Goal: Obtain resource: Obtain resource

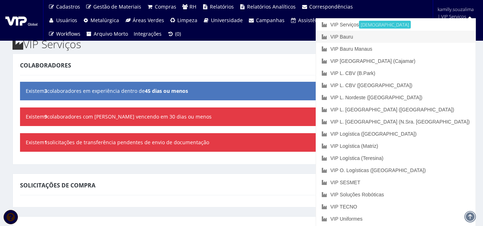
click at [425, 36] on link "VIP Bauru" at bounding box center [395, 37] width 159 height 12
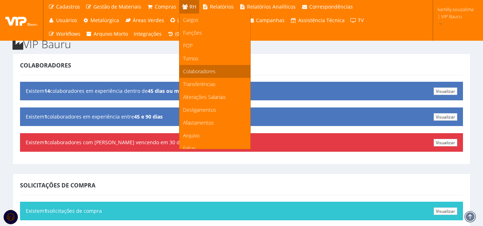
click at [210, 71] on span "Colaboradores" at bounding box center [199, 71] width 33 height 7
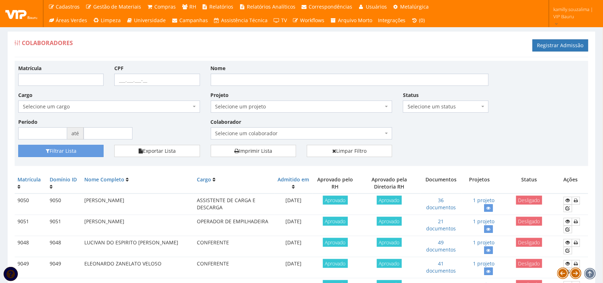
drag, startPoint x: 479, startPoint y: 0, endPoint x: 279, endPoint y: 171, distance: 262.6
click at [320, 136] on span "Selecione um colaborador" at bounding box center [299, 133] width 168 height 7
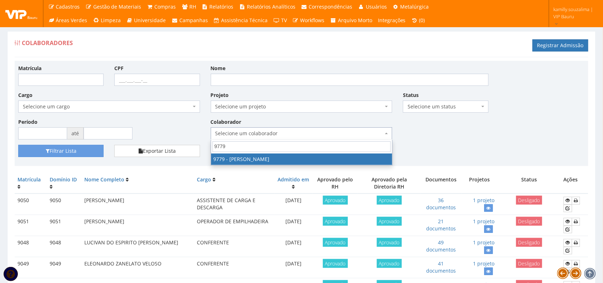
type input "9779"
select select "4105"
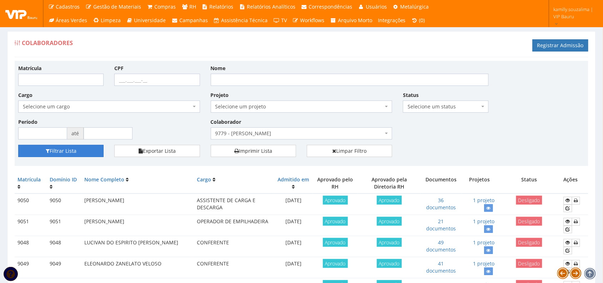
click at [63, 156] on button "Filtrar Lista" at bounding box center [60, 151] width 85 height 12
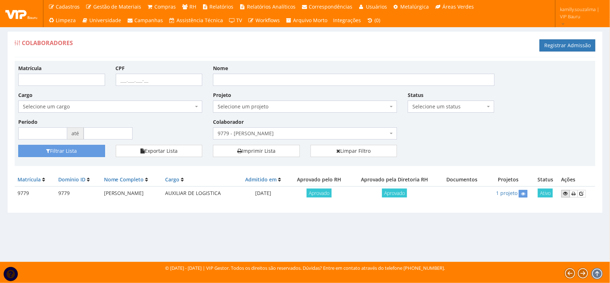
drag, startPoint x: 569, startPoint y: 192, endPoint x: 502, endPoint y: 190, distance: 66.9
click at [568, 192] on icon at bounding box center [565, 193] width 4 height 5
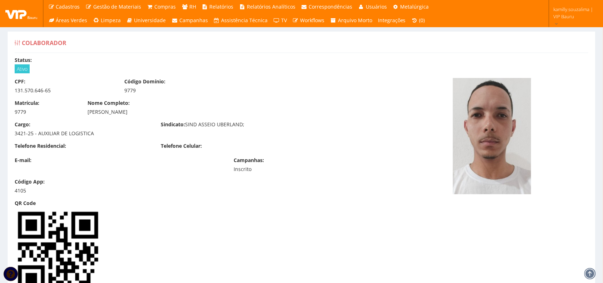
drag, startPoint x: 87, startPoint y: 113, endPoint x: 210, endPoint y: 109, distance: 123.3
click at [210, 109] on div "Nome Completo: WESLEY HENRIQUE BONUTTI PEREIRA DE SOUZA" at bounding box center [229, 107] width 292 height 16
copy div "WESLEY HENRIQUE BONUTTI PEREIRA DE SOUZA"
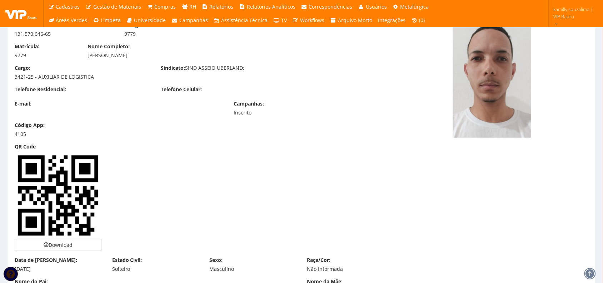
scroll to position [89, 0]
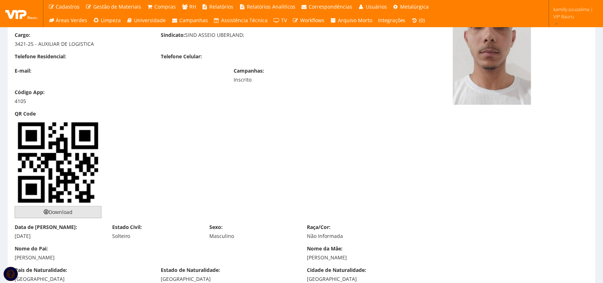
click at [70, 213] on link "Download" at bounding box center [58, 212] width 87 height 12
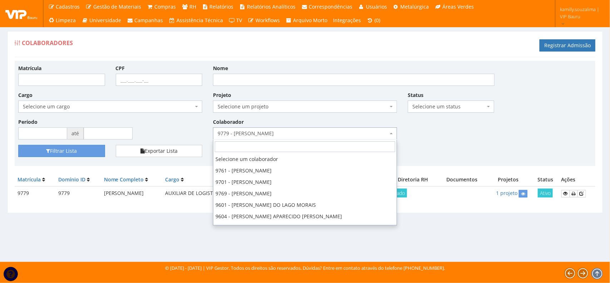
click at [284, 132] on span "9779 - [PERSON_NAME]" at bounding box center [303, 133] width 170 height 7
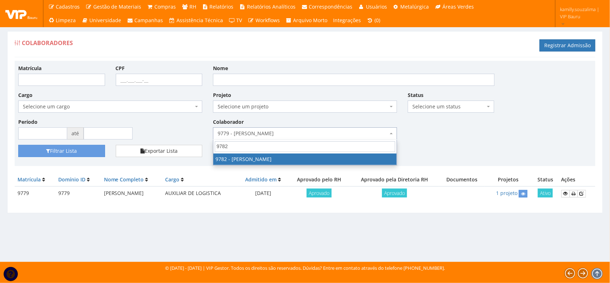
type input "9782"
drag, startPoint x: 258, startPoint y: 162, endPoint x: 142, endPoint y: 149, distance: 116.4
select select "4108"
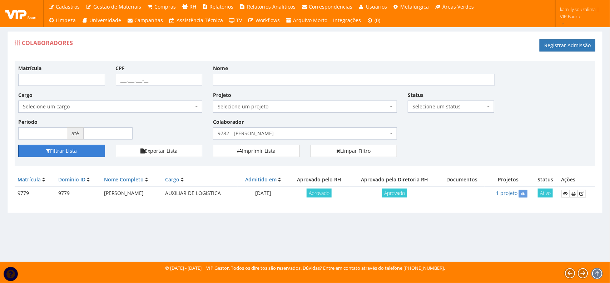
drag, startPoint x: 79, startPoint y: 151, endPoint x: 184, endPoint y: 136, distance: 106.4
click at [80, 151] on button "Filtrar Lista" at bounding box center [61, 151] width 87 height 12
click at [567, 195] on icon at bounding box center [565, 193] width 4 height 5
drag, startPoint x: 95, startPoint y: 193, endPoint x: 189, endPoint y: 192, distance: 94.3
click at [163, 192] on td "[PERSON_NAME]" at bounding box center [131, 193] width 61 height 14
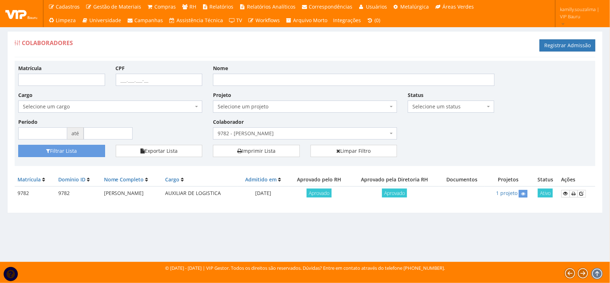
copy td "[PERSON_NAME]"
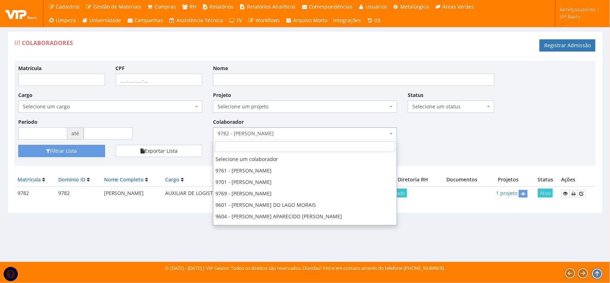
click at [306, 131] on span "9782 - MARCOS THIAGO FLORENCIO MIRANDA" at bounding box center [303, 133] width 170 height 7
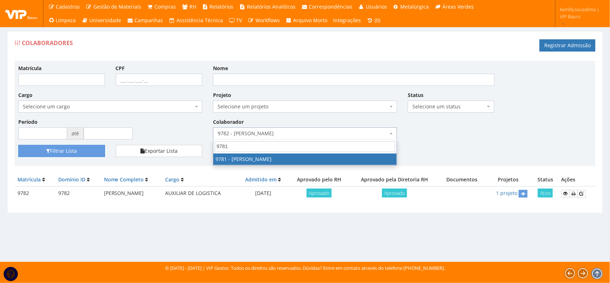
type input "9781"
select select "4107"
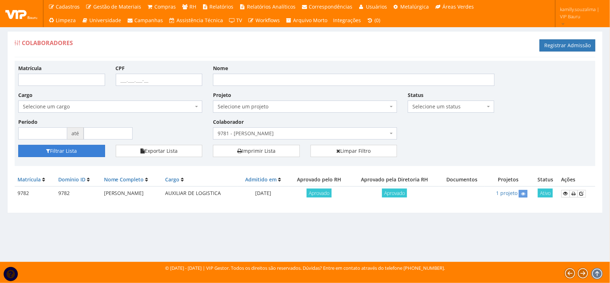
click at [89, 146] on button "Filtrar Lista" at bounding box center [61, 151] width 87 height 12
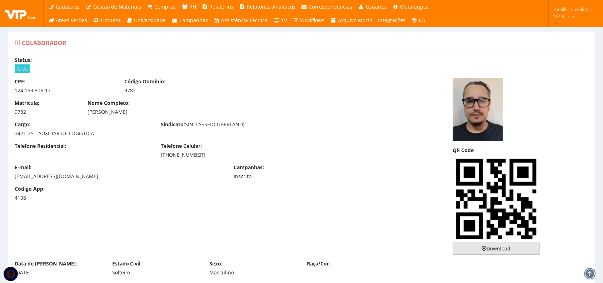
click at [487, 246] on link "Download" at bounding box center [496, 248] width 87 height 12
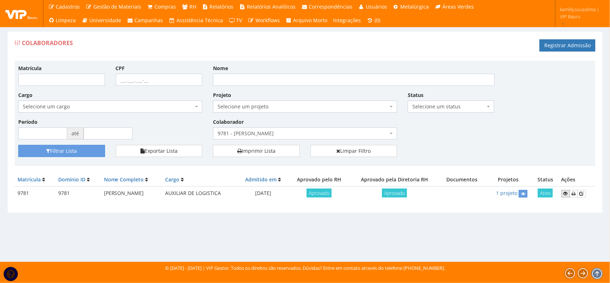
click at [567, 195] on icon at bounding box center [565, 193] width 4 height 5
drag, startPoint x: 178, startPoint y: 194, endPoint x: 95, endPoint y: 197, distance: 82.9
click at [101, 197] on td "FELIPE MINELLI GUEDES BARBOSA" at bounding box center [131, 193] width 61 height 14
copy td "FELIPE MINELLI GUEDES BARBOSA"
click at [313, 129] on span "9781 - FELIPE MINELLI GUEDES BARBOSA" at bounding box center [305, 133] width 184 height 12
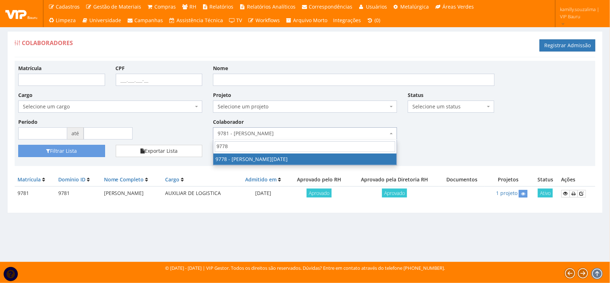
type input "9778"
drag, startPoint x: 321, startPoint y: 158, endPoint x: 190, endPoint y: 160, distance: 130.4
select select "4104"
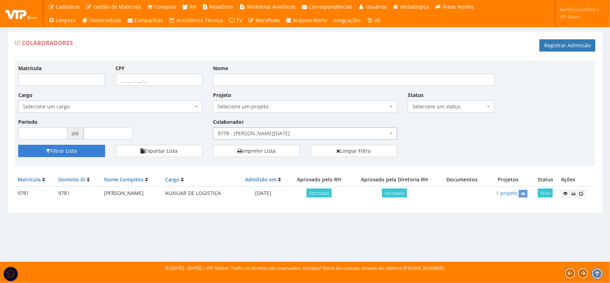
click at [87, 150] on button "Filtrar Lista" at bounding box center [61, 151] width 87 height 12
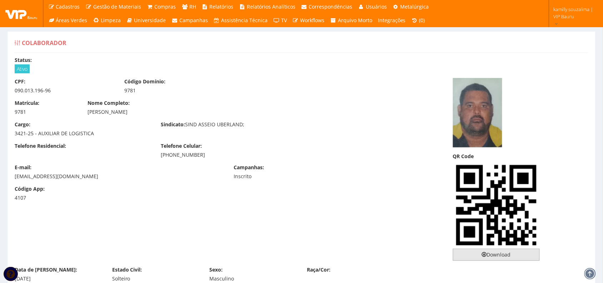
click at [488, 254] on link "Download" at bounding box center [496, 254] width 87 height 12
click at [539, 126] on div at bounding box center [521, 112] width 146 height 69
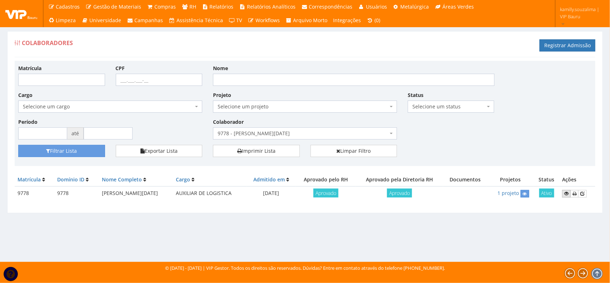
click at [565, 196] on icon at bounding box center [566, 193] width 4 height 5
drag, startPoint x: 96, startPoint y: 192, endPoint x: 175, endPoint y: 192, distance: 79.3
click at [173, 192] on td "[PERSON_NAME][DATE]" at bounding box center [136, 193] width 74 height 14
copy td "[PERSON_NAME][DATE]"
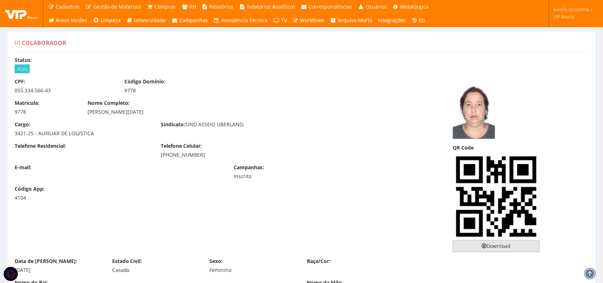
click at [497, 245] on link "Download" at bounding box center [496, 246] width 87 height 12
click at [536, 119] on div at bounding box center [521, 108] width 146 height 61
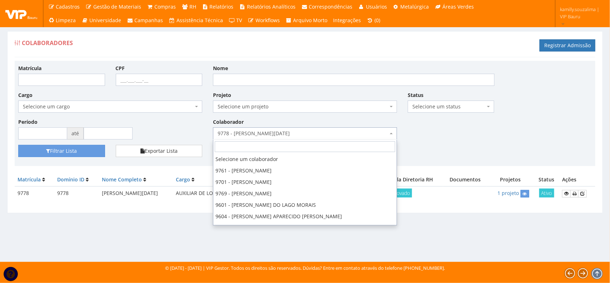
click at [307, 131] on span "9778 - [PERSON_NAME][DATE]" at bounding box center [303, 133] width 170 height 7
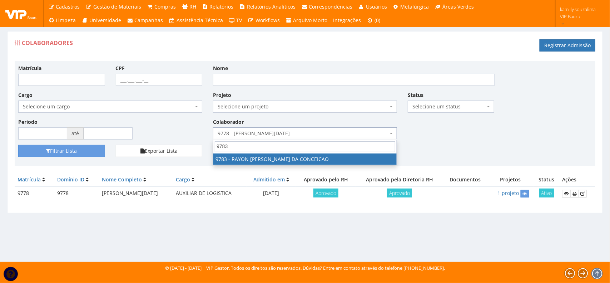
type input "9783"
drag, startPoint x: 304, startPoint y: 159, endPoint x: 144, endPoint y: 138, distance: 161.1
select select "4109"
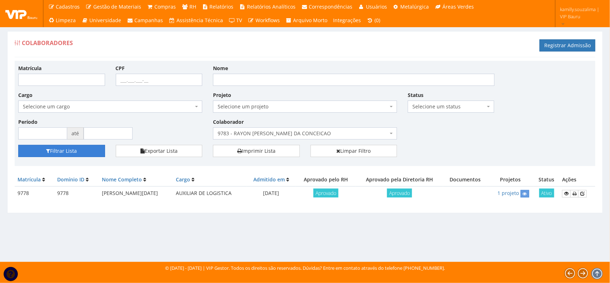
drag, startPoint x: 95, startPoint y: 147, endPoint x: 264, endPoint y: 111, distance: 172.9
click at [95, 147] on button "Filtrar Lista" at bounding box center [61, 151] width 87 height 12
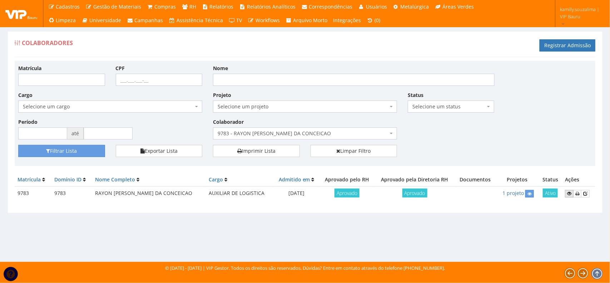
click at [568, 195] on icon at bounding box center [569, 193] width 4 height 5
drag, startPoint x: 188, startPoint y: 196, endPoint x: 96, endPoint y: 199, distance: 92.2
click at [96, 199] on td "RAYON [PERSON_NAME] DA CONCEICAO" at bounding box center [149, 193] width 114 height 14
copy td "RAYON [PERSON_NAME] DA CONCEICAO"
click at [285, 130] on span "9783 - RAYON LUCAS SANTOS DA CONCEICAO" at bounding box center [303, 133] width 170 height 7
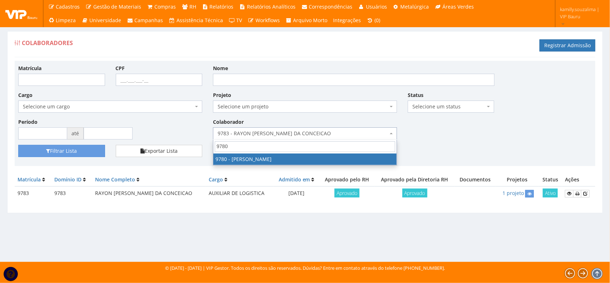
type input "9780"
select select "4106"
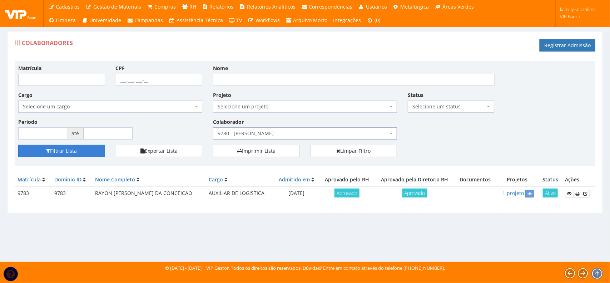
click at [87, 151] on button "Filtrar Lista" at bounding box center [61, 151] width 87 height 12
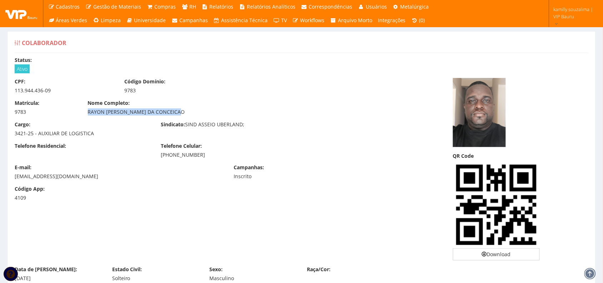
drag, startPoint x: 191, startPoint y: 111, endPoint x: 86, endPoint y: 109, distance: 104.7
click at [86, 109] on div "Nome Completo: RAYON [PERSON_NAME] DA CONCEICAO" at bounding box center [229, 107] width 292 height 16
click at [109, 160] on div "Telefone Residencial: Telefone Celular: [PHONE_NUMBER]" at bounding box center [228, 152] width 438 height 21
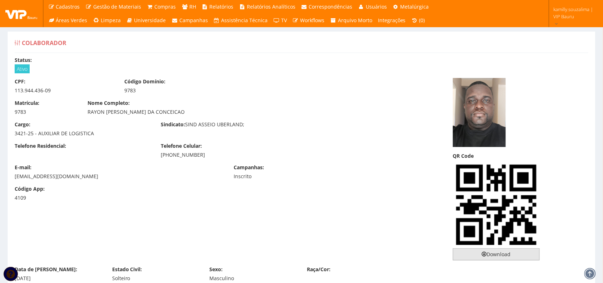
click at [498, 255] on link "Download" at bounding box center [496, 254] width 87 height 12
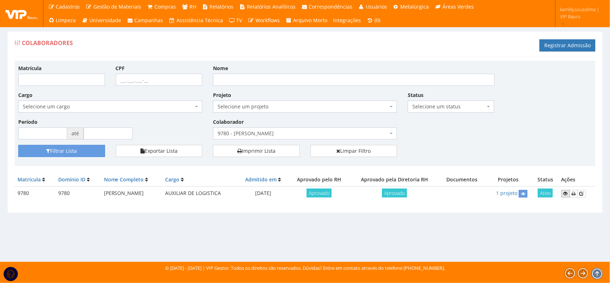
click at [568, 194] on icon at bounding box center [565, 193] width 4 height 5
drag, startPoint x: 93, startPoint y: 190, endPoint x: 195, endPoint y: 190, distance: 101.8
click at [163, 190] on td "GISELLE GABRIELY PEREIRA FEDOCE CRUZ" at bounding box center [131, 193] width 61 height 14
copy td "[PERSON_NAME]"
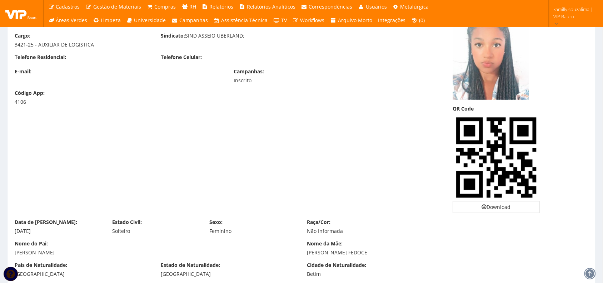
scroll to position [134, 0]
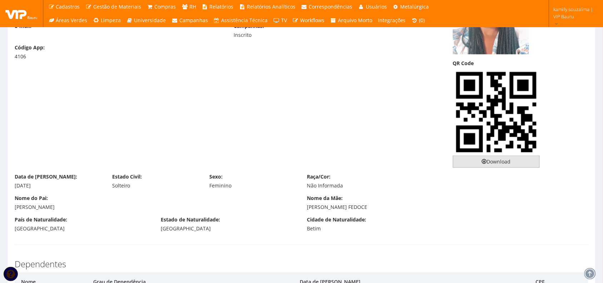
click at [500, 166] on link "Download" at bounding box center [496, 161] width 87 height 12
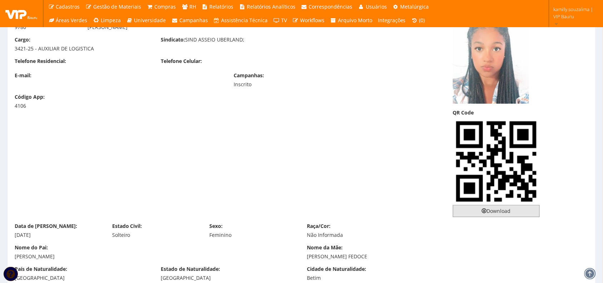
scroll to position [45, 0]
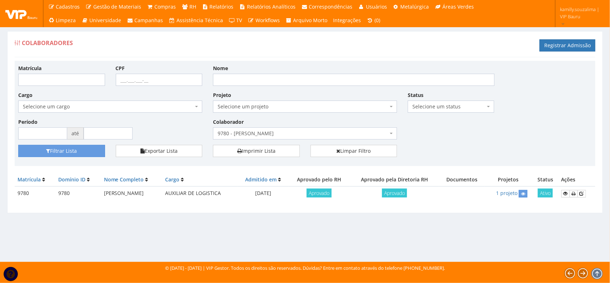
click at [299, 131] on span "9780 - [PERSON_NAME]" at bounding box center [303, 133] width 170 height 7
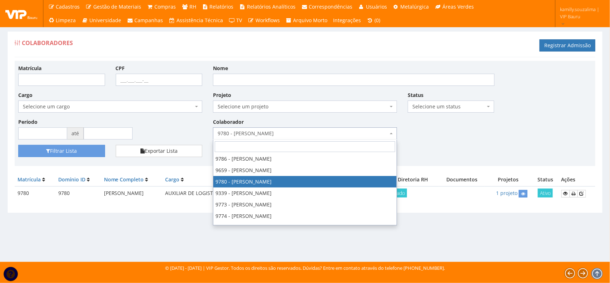
type input "8"
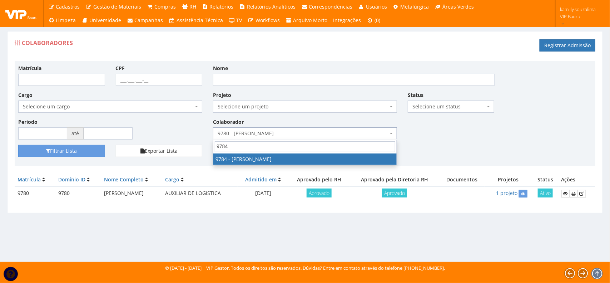
type input "9784"
select select "4110"
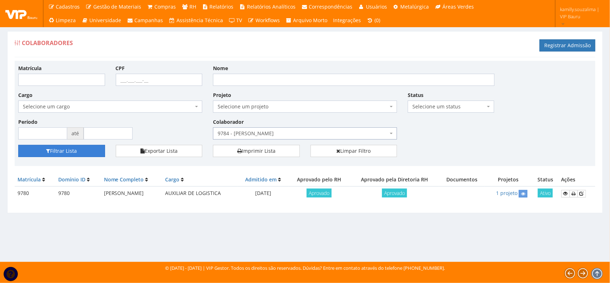
click at [96, 154] on button "Filtrar Lista" at bounding box center [61, 151] width 87 height 12
click at [101, 189] on td "[PERSON_NAME]" at bounding box center [131, 193] width 61 height 14
drag, startPoint x: 94, startPoint y: 193, endPoint x: 179, endPoint y: 198, distance: 84.8
click at [163, 198] on td "[PERSON_NAME]" at bounding box center [131, 193] width 61 height 14
copy td "[PERSON_NAME]"
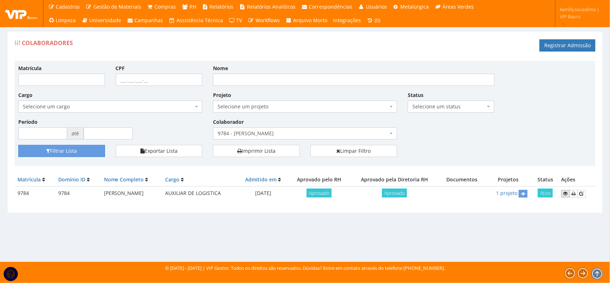
click at [567, 197] on link at bounding box center [565, 194] width 9 height 8
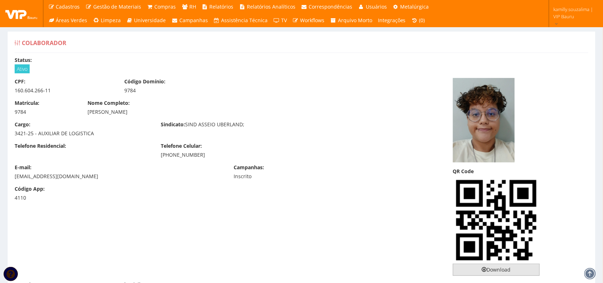
click at [533, 271] on link "Download" at bounding box center [496, 269] width 87 height 12
click at [263, 124] on div "Sindicato: SIND ASSEIO UBERLAND;" at bounding box center [228, 125] width 146 height 9
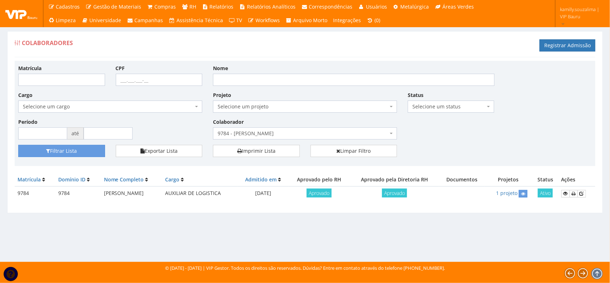
click at [315, 131] on span "9784 - [PERSON_NAME]" at bounding box center [303, 133] width 170 height 7
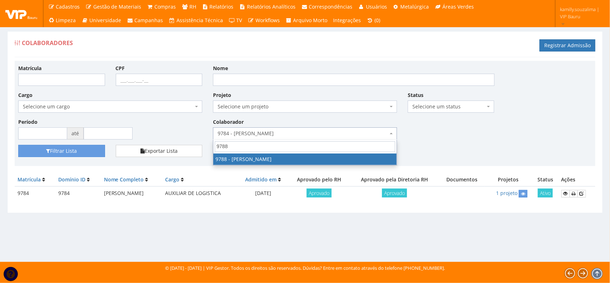
type input "9788"
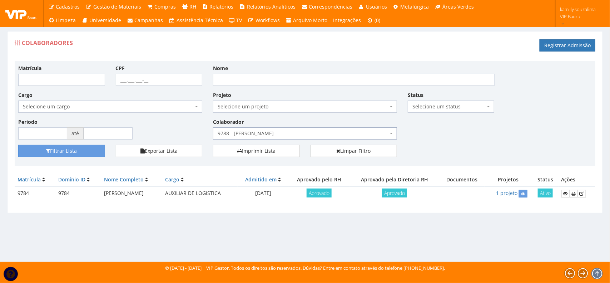
select select "4115"
drag, startPoint x: 85, startPoint y: 150, endPoint x: 105, endPoint y: 148, distance: 20.5
click at [85, 151] on button "Filtrar Lista" at bounding box center [61, 151] width 87 height 12
drag, startPoint x: 100, startPoint y: 192, endPoint x: 97, endPoint y: 190, distance: 3.7
click at [101, 190] on td "[PERSON_NAME]" at bounding box center [131, 193] width 61 height 14
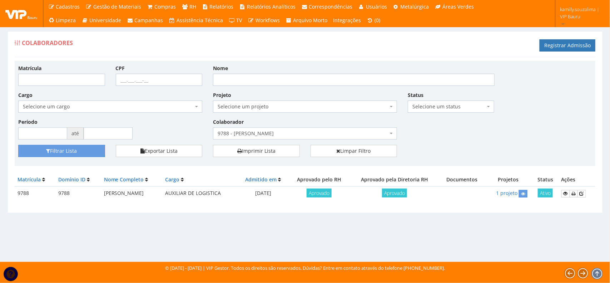
drag, startPoint x: 95, startPoint y: 190, endPoint x: 204, endPoint y: 198, distance: 109.9
click at [163, 198] on td "[PERSON_NAME]" at bounding box center [131, 193] width 61 height 14
copy td "[PERSON_NAME]"
drag, startPoint x: 567, startPoint y: 193, endPoint x: 541, endPoint y: 214, distance: 33.3
click at [567, 193] on icon at bounding box center [565, 193] width 4 height 5
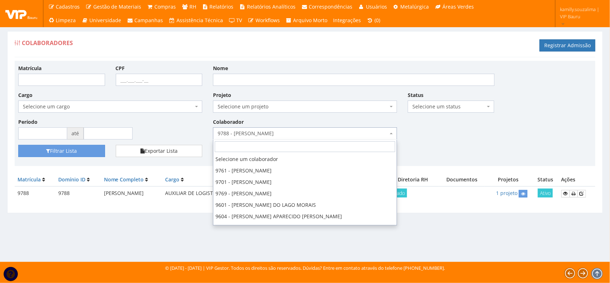
click at [258, 136] on span "9788 - DANIELA APARECIDA DA SILVA MACHADO" at bounding box center [303, 133] width 170 height 7
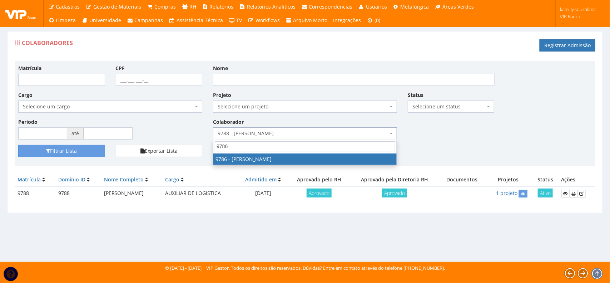
type input "9786"
select select "4112"
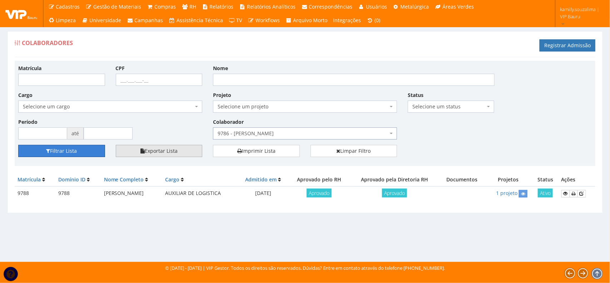
drag, startPoint x: 88, startPoint y: 152, endPoint x: 127, endPoint y: 156, distance: 38.8
click at [88, 152] on button "Filtrar Lista" at bounding box center [61, 151] width 87 height 12
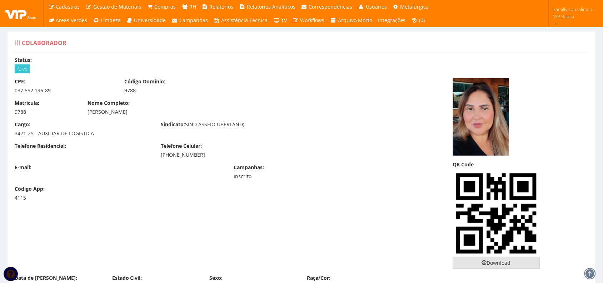
click at [492, 266] on link "Download" at bounding box center [496, 263] width 87 height 12
click at [535, 89] on div at bounding box center [521, 117] width 146 height 78
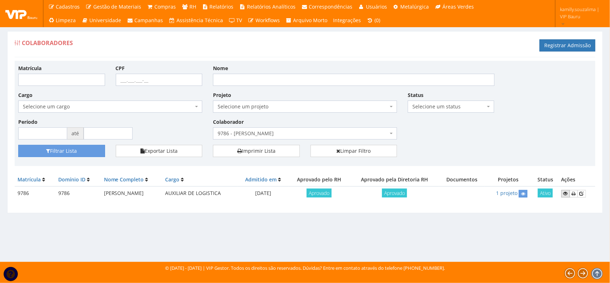
click at [563, 194] on icon at bounding box center [565, 193] width 4 height 5
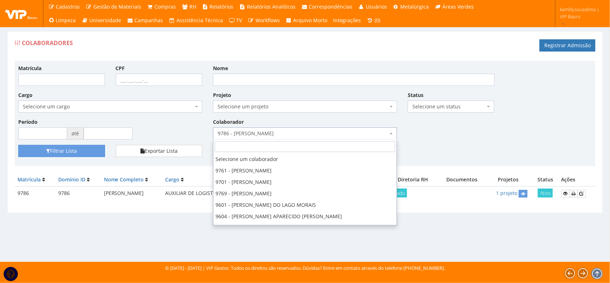
click at [297, 130] on span "9786 - [PERSON_NAME]" at bounding box center [303, 133] width 170 height 7
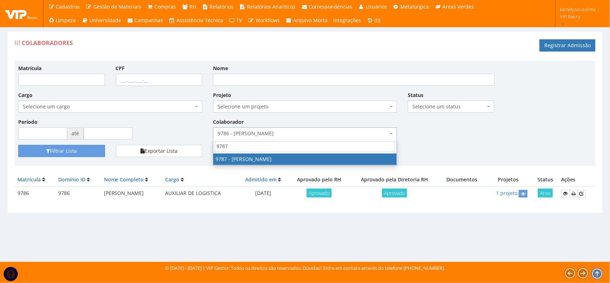
type input "9787"
select select "4113"
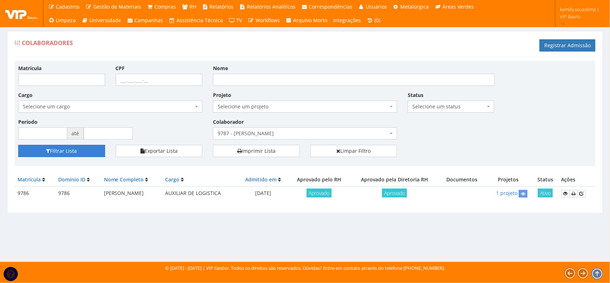
click at [89, 149] on button "Filtrar Lista" at bounding box center [61, 151] width 87 height 12
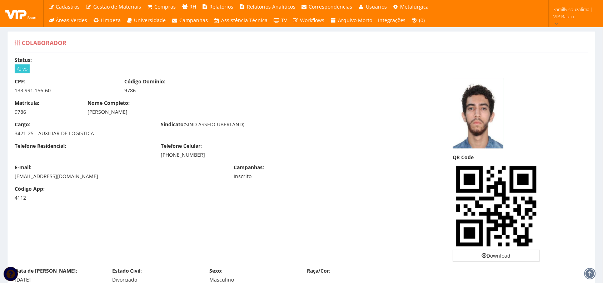
drag, startPoint x: 163, startPoint y: 110, endPoint x: 74, endPoint y: 100, distance: 89.2
click at [74, 100] on div "Matrícula: 9786 Nome Completo: [PERSON_NAME]" at bounding box center [228, 109] width 438 height 21
click at [145, 110] on div "[PERSON_NAME]" at bounding box center [229, 111] width 282 height 7
drag, startPoint x: 154, startPoint y: 110, endPoint x: 86, endPoint y: 120, distance: 69.1
click at [86, 120] on div "CPF: 133.991.156-60 Código Domínio: 9786 Matrícula: 9786 Nome Completo: [PERSON…" at bounding box center [228, 142] width 438 height 129
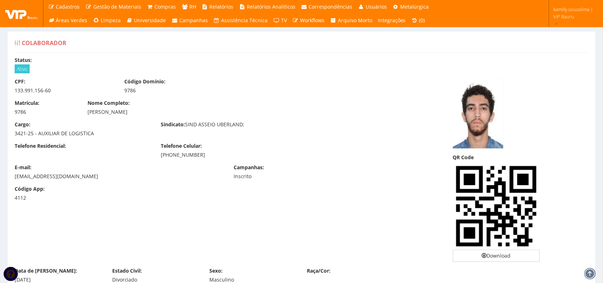
click at [149, 118] on div "Matrícula: 9786 Nome Completo: [PERSON_NAME]" at bounding box center [228, 109] width 438 height 21
drag, startPoint x: 157, startPoint y: 113, endPoint x: 85, endPoint y: 116, distance: 72.2
click at [85, 116] on div "Matrícula: 9786 Nome Completo: [PERSON_NAME]" at bounding box center [228, 109] width 438 height 21
copy div "[PERSON_NAME]"
click at [480, 252] on link "Download" at bounding box center [496, 255] width 87 height 12
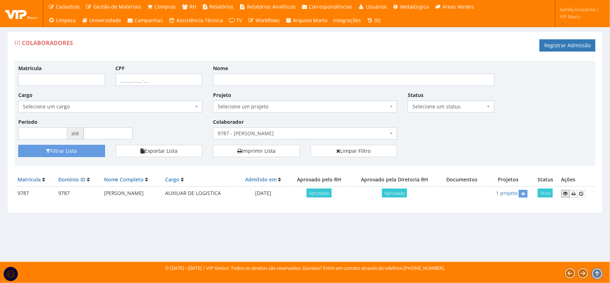
drag, startPoint x: 568, startPoint y: 192, endPoint x: 412, endPoint y: 180, distance: 156.6
click at [568, 192] on icon at bounding box center [565, 193] width 4 height 5
drag, startPoint x: 92, startPoint y: 194, endPoint x: 190, endPoint y: 198, distance: 98.3
click at [163, 198] on td "[PERSON_NAME]" at bounding box center [131, 193] width 61 height 14
copy td "[PERSON_NAME]"
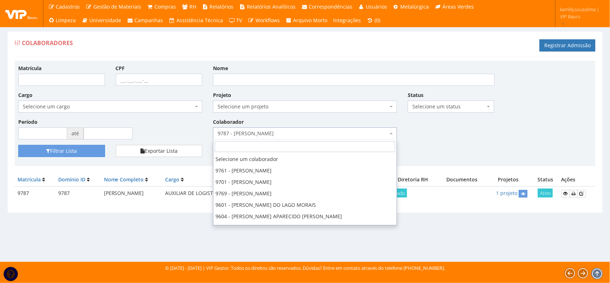
click at [258, 131] on span "9787 - [PERSON_NAME]" at bounding box center [303, 133] width 170 height 7
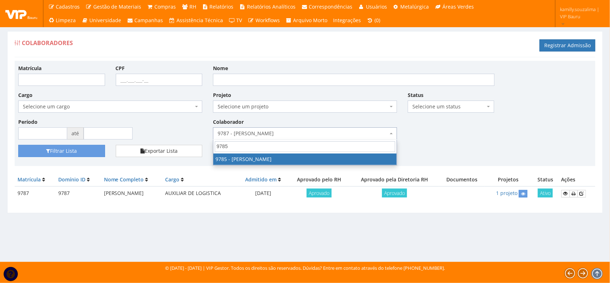
type input "9785"
drag, startPoint x: 249, startPoint y: 158, endPoint x: 163, endPoint y: 150, distance: 86.1
select select "4111"
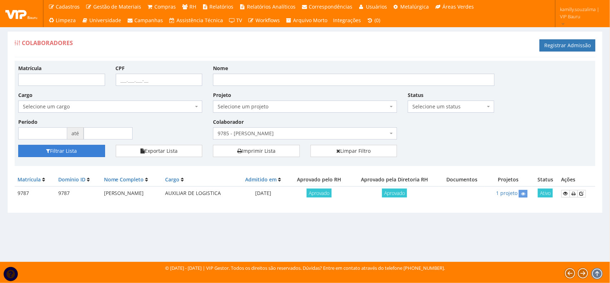
click at [92, 149] on button "Filtrar Lista" at bounding box center [61, 151] width 87 height 12
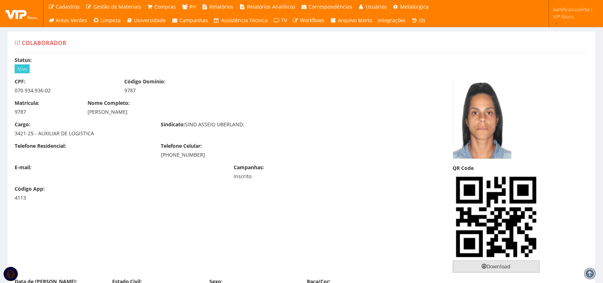
click at [503, 263] on link "Download" at bounding box center [496, 266] width 87 height 12
click at [565, 121] on div at bounding box center [521, 118] width 146 height 81
drag, startPoint x: 443, startPoint y: 132, endPoint x: 474, endPoint y: 133, distance: 31.1
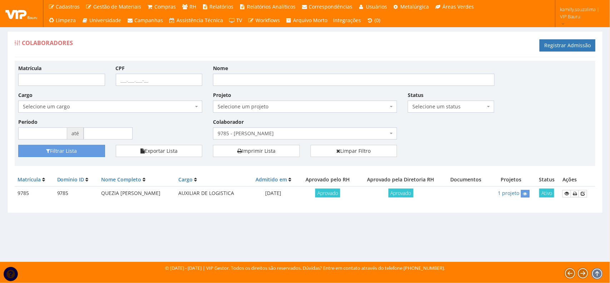
drag, startPoint x: 93, startPoint y: 197, endPoint x: 168, endPoint y: 192, distance: 75.6
click at [168, 192] on tr "9785 9785 QUEZIA FERNANDA DA SILVA AUXILIAR DE LOGISTICA 03/10/2025 Aprovado Ap…" at bounding box center [305, 193] width 581 height 14
copy tr "QUEZIA [PERSON_NAME]"
click at [568, 190] on link at bounding box center [566, 194] width 9 height 8
click at [278, 131] on span "9785 - QUEZIA FERNANDA DA SILVA" at bounding box center [303, 133] width 170 height 7
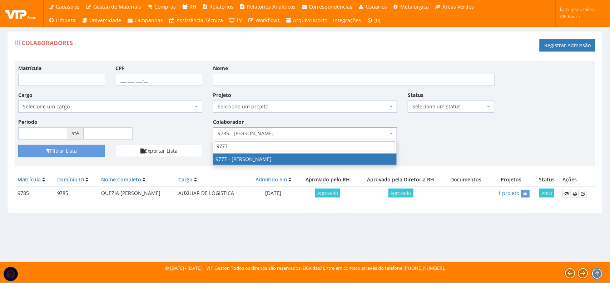
type input "9777"
drag, startPoint x: 258, startPoint y: 159, endPoint x: 174, endPoint y: 158, distance: 84.3
select select "4103"
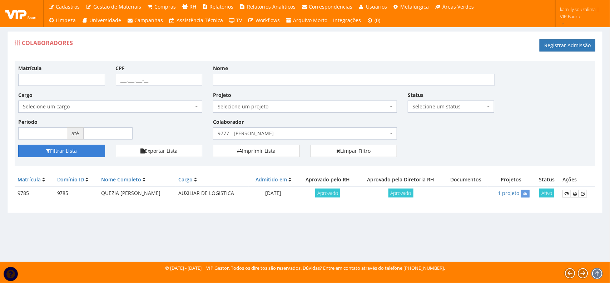
click at [91, 150] on button "Filtrar Lista" at bounding box center [61, 151] width 87 height 12
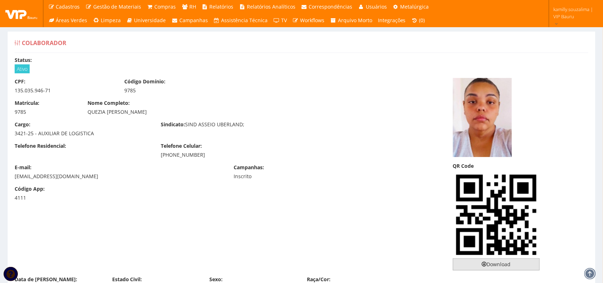
click at [505, 265] on link "Download" at bounding box center [496, 264] width 87 height 12
drag, startPoint x: 567, startPoint y: 118, endPoint x: 492, endPoint y: 75, distance: 86.1
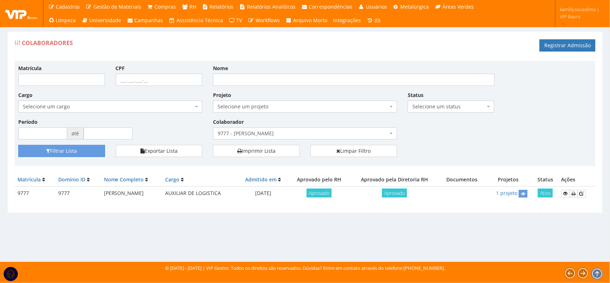
drag, startPoint x: 102, startPoint y: 195, endPoint x: 170, endPoint y: 193, distance: 68.3
click at [163, 193] on td "[PERSON_NAME]" at bounding box center [131, 193] width 61 height 14
copy td "[PERSON_NAME]"
click at [567, 193] on icon at bounding box center [565, 193] width 4 height 5
click at [313, 138] on span "9777 - [PERSON_NAME]" at bounding box center [305, 133] width 184 height 12
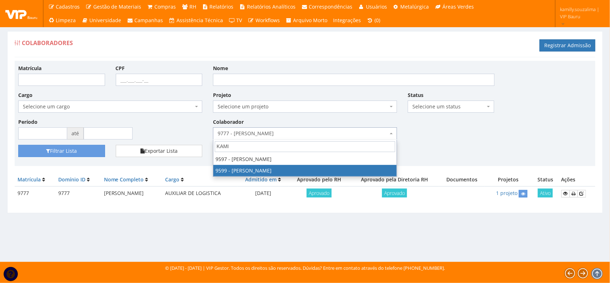
type input "KAMI"
select select "3780"
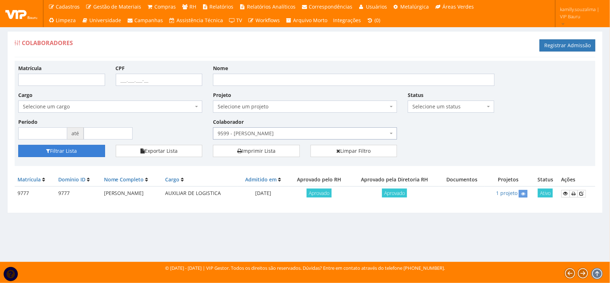
click at [97, 150] on button "Filtrar Lista" at bounding box center [61, 151] width 87 height 12
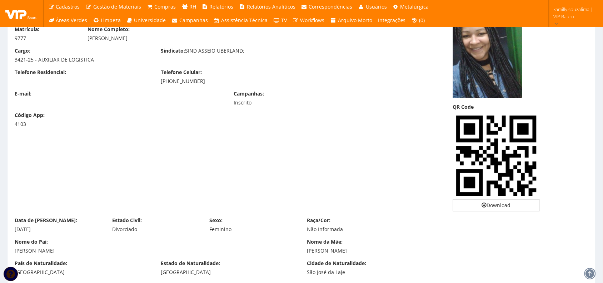
scroll to position [89, 0]
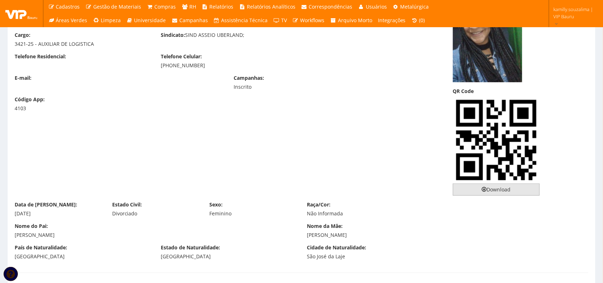
click at [502, 192] on link "Download" at bounding box center [496, 189] width 87 height 12
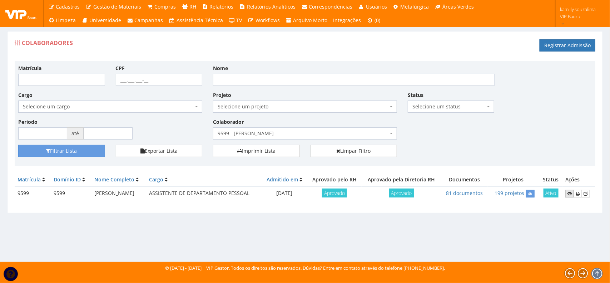
click at [569, 192] on icon at bounding box center [569, 193] width 4 height 5
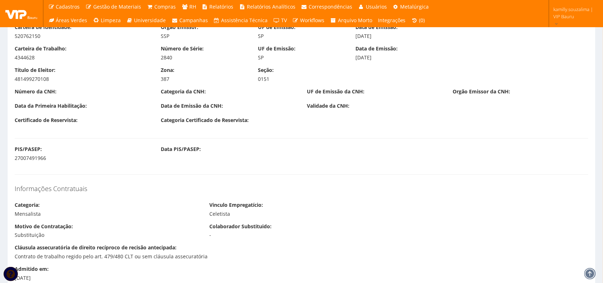
scroll to position [491, 0]
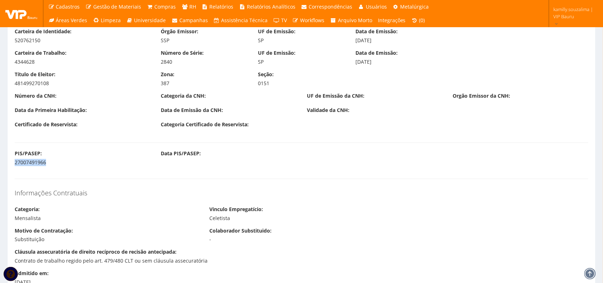
drag, startPoint x: 51, startPoint y: 161, endPoint x: 0, endPoint y: 165, distance: 51.2
copy div "27007491966"
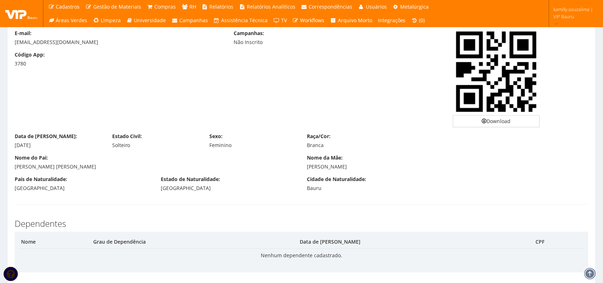
scroll to position [0, 0]
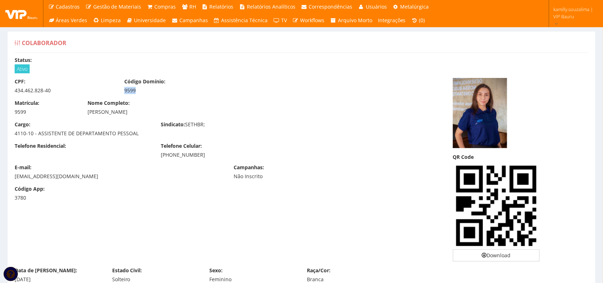
drag, startPoint x: 124, startPoint y: 90, endPoint x: 145, endPoint y: 90, distance: 21.8
click at [145, 90] on div "Código Domínio: 9599" at bounding box center [174, 86] width 110 height 16
copy div "9599"
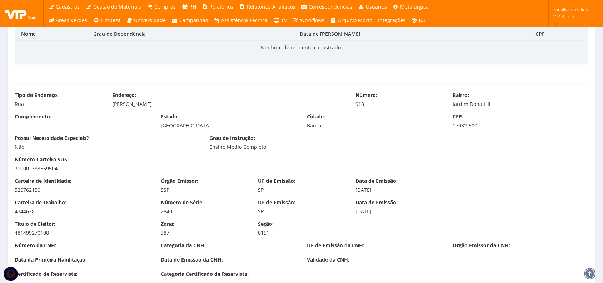
scroll to position [357, 0]
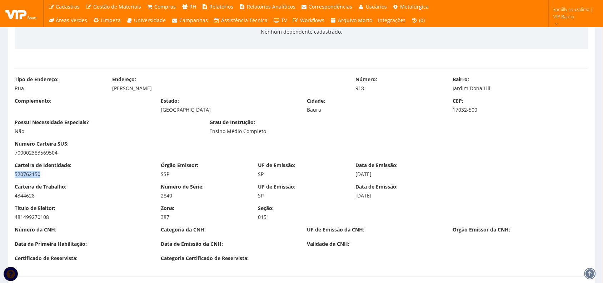
drag, startPoint x: 49, startPoint y: 176, endPoint x: 6, endPoint y: 180, distance: 42.4
click at [9, 180] on div "Carteira de Identidade: 520762150 Órgão Emissor: SSP UF de Emissão: SP Data de …" at bounding box center [301, 172] width 585 height 21
drag, startPoint x: 40, startPoint y: 196, endPoint x: 8, endPoint y: 197, distance: 32.5
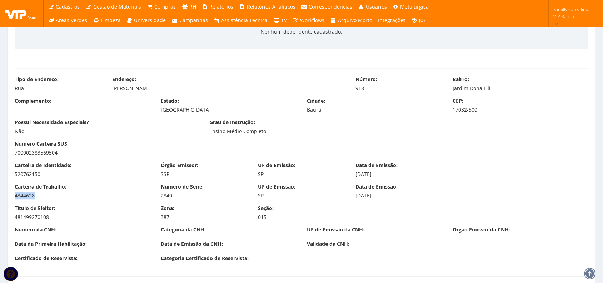
copy div "4344628"
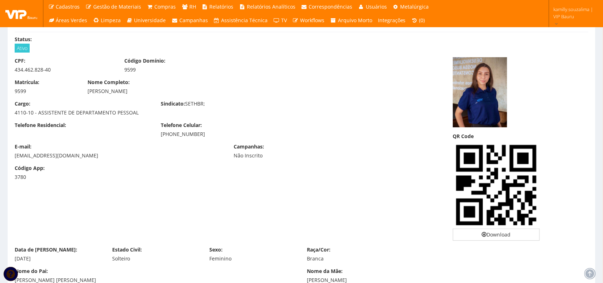
scroll to position [0, 0]
